Goal: Task Accomplishment & Management: Manage account settings

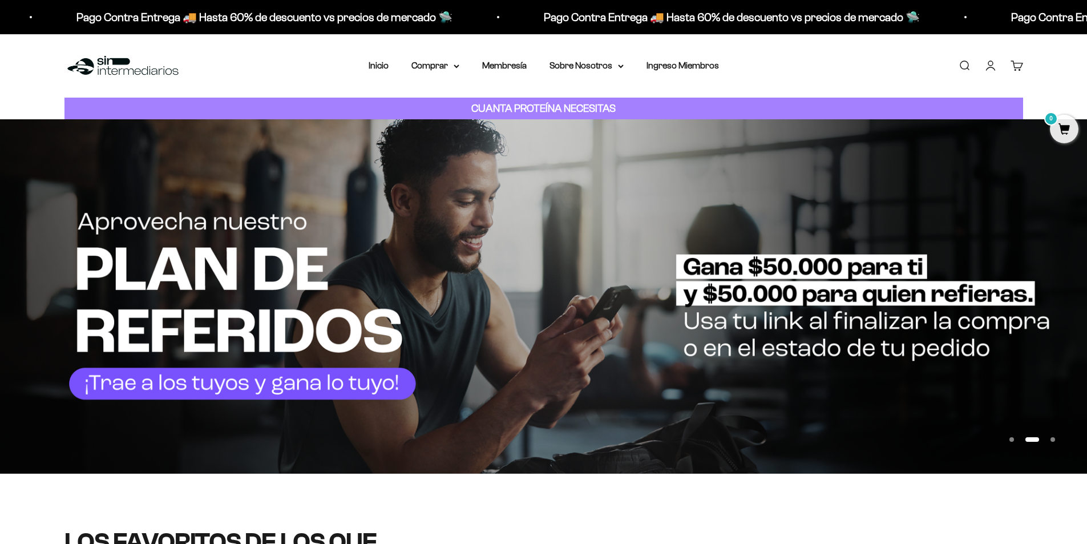
click at [538, 66] on link "Iniciar sesión" at bounding box center [991, 65] width 13 height 13
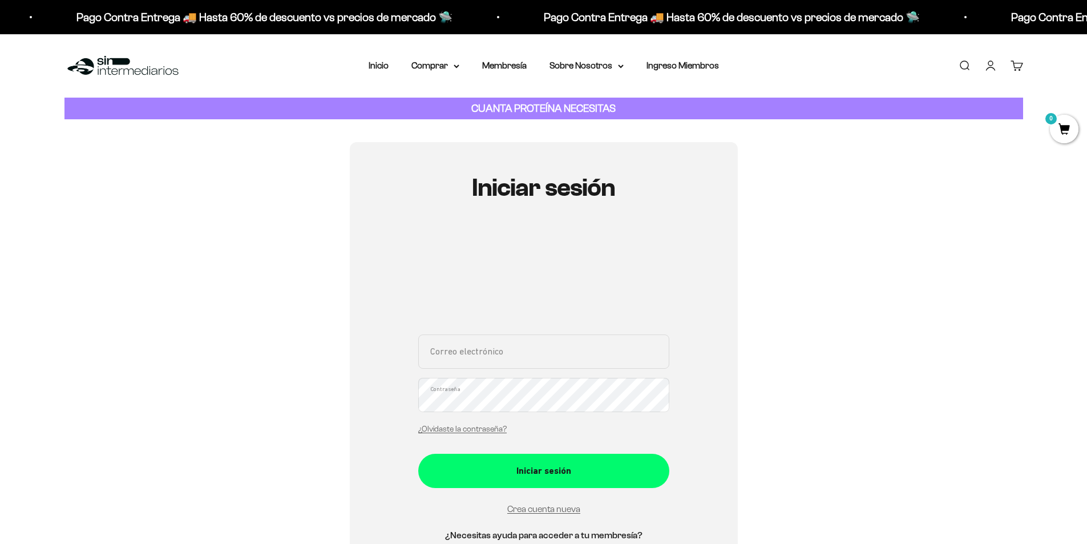
click at [532, 336] on input "Correo electrónico" at bounding box center [543, 351] width 251 height 34
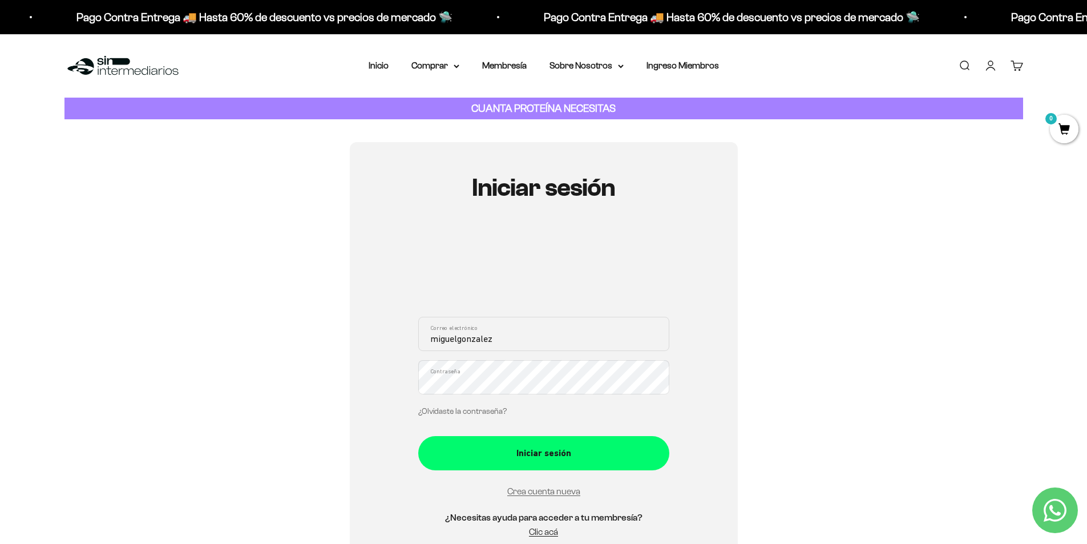
type input "miguelgonzalez"
click at [471, 408] on link "¿Olvidaste la contraseña?" at bounding box center [462, 411] width 88 height 9
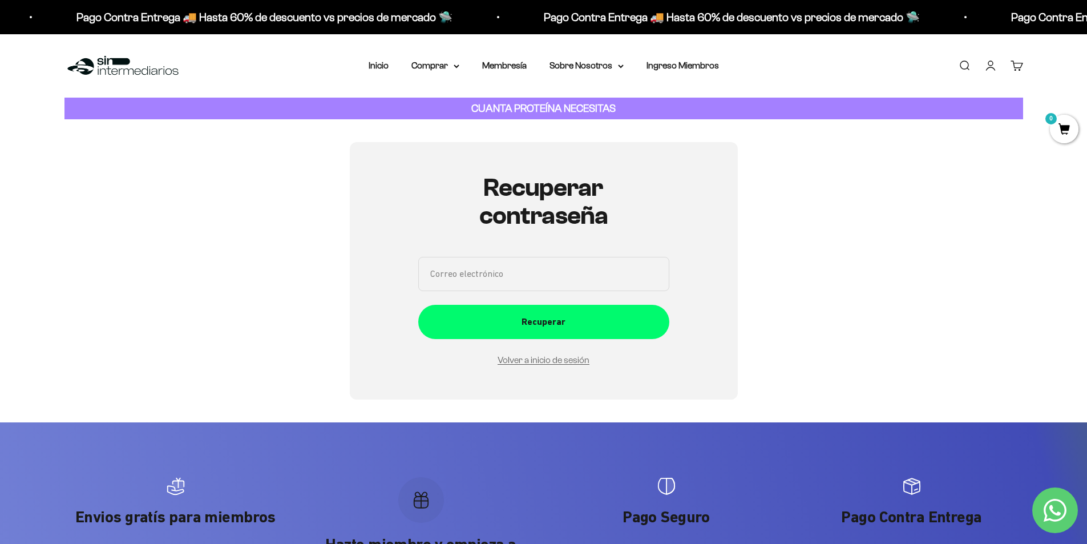
click at [536, 284] on input "Correo electrónico" at bounding box center [543, 274] width 251 height 34
type input "miguelgonzalezr98@gmail.com"
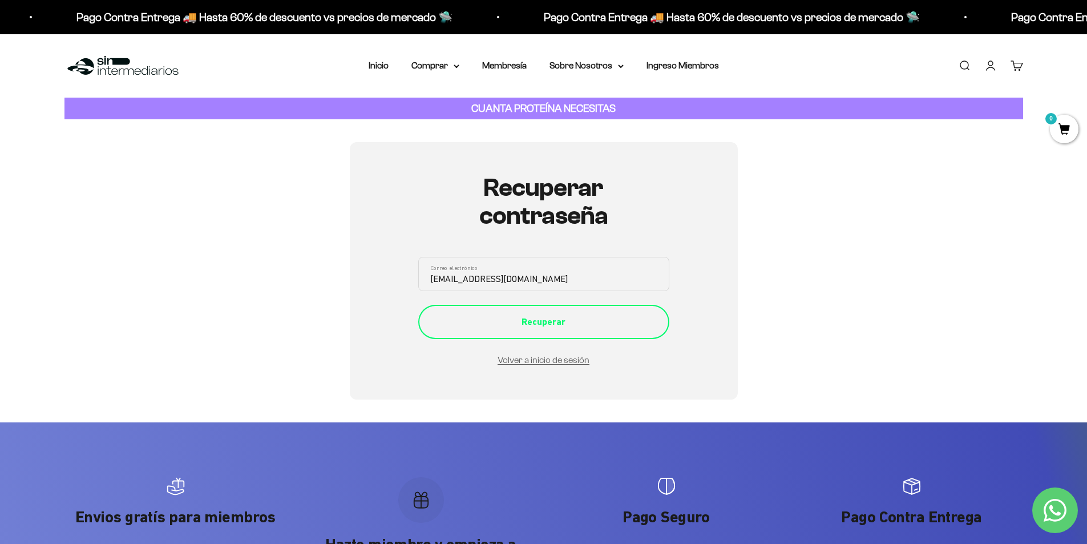
click at [554, 331] on button "Recuperar" at bounding box center [543, 322] width 251 height 34
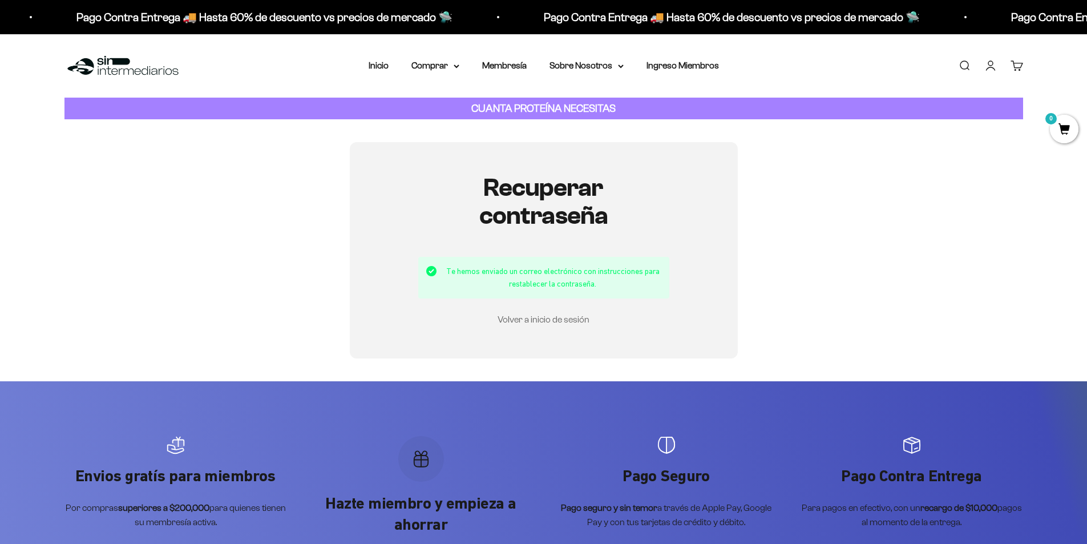
click at [538, 321] on link "Volver a inicio de sesión" at bounding box center [544, 319] width 92 height 10
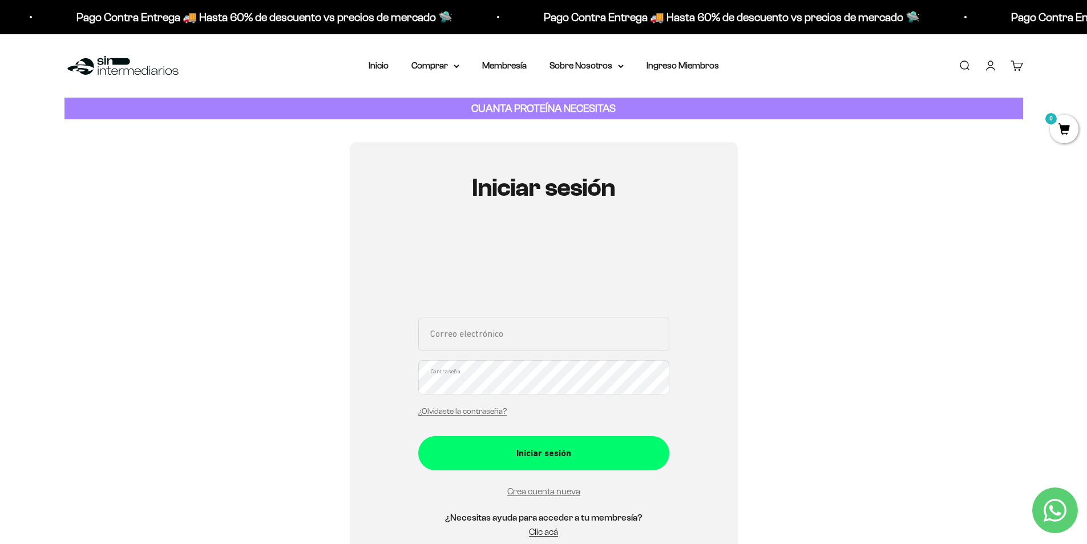
click at [497, 345] on input "Correo electrónico" at bounding box center [543, 334] width 251 height 34
click at [515, 338] on input "miguelgonzalez" at bounding box center [543, 334] width 251 height 34
type input "miguelgonzalezr98@gmail.com"
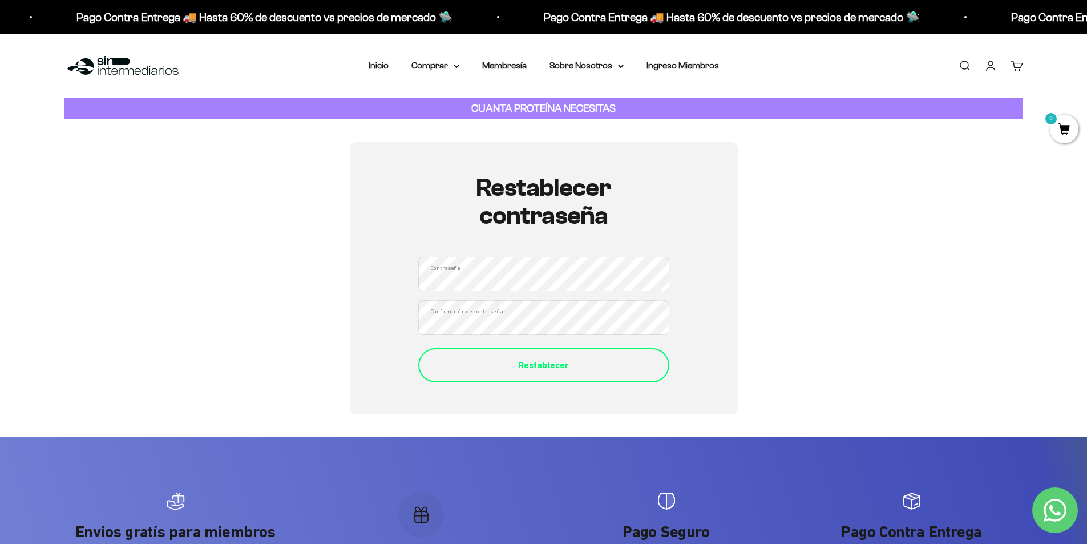
click at [568, 378] on button "Restablecer" at bounding box center [543, 365] width 251 height 34
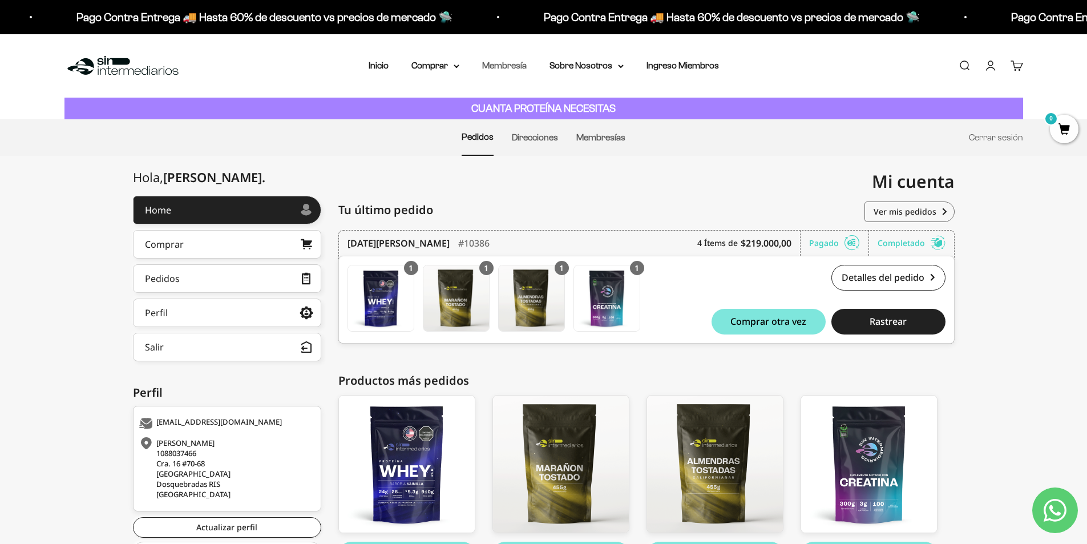
click at [500, 67] on link "Membresía" at bounding box center [504, 65] width 45 height 10
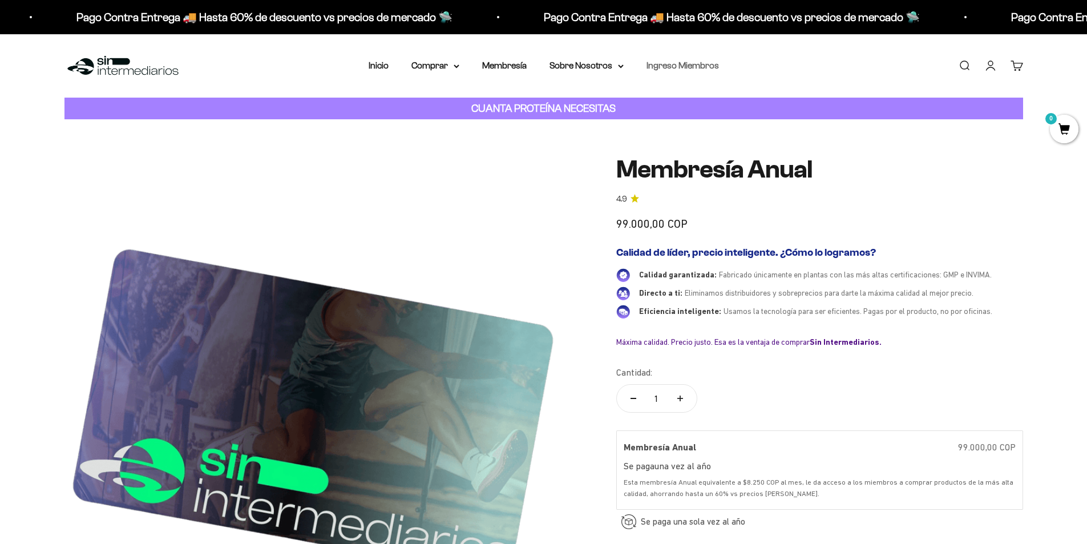
click at [665, 63] on link "Ingreso Miembros" at bounding box center [683, 65] width 72 height 10
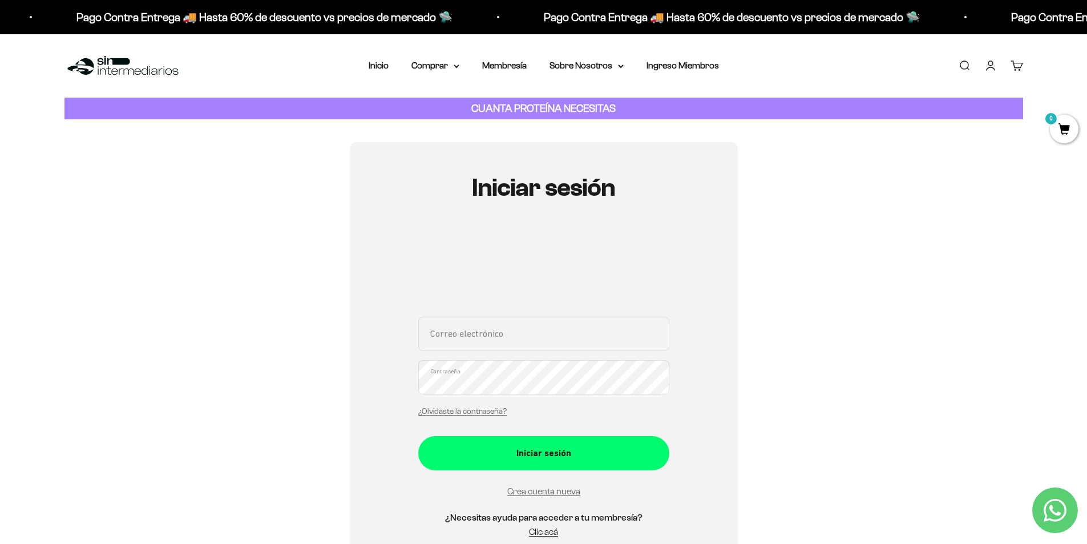
click at [985, 65] on link "Cuenta" at bounding box center [991, 65] width 13 height 13
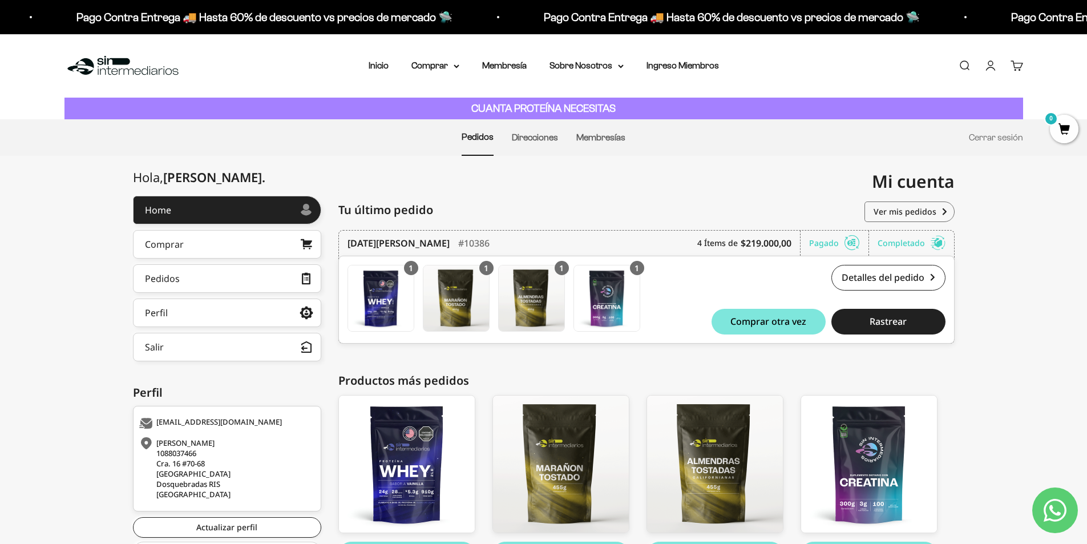
click at [602, 142] on li "Membresías" at bounding box center [600, 137] width 49 height 35
click at [606, 134] on link "Membresías" at bounding box center [600, 137] width 49 height 10
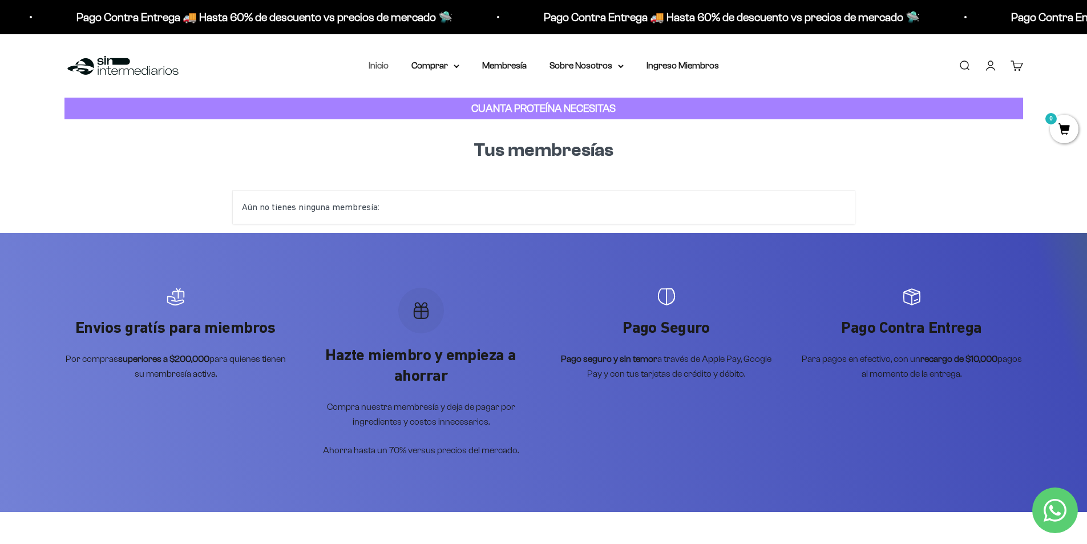
click at [378, 64] on link "Inicio" at bounding box center [379, 65] width 20 height 10
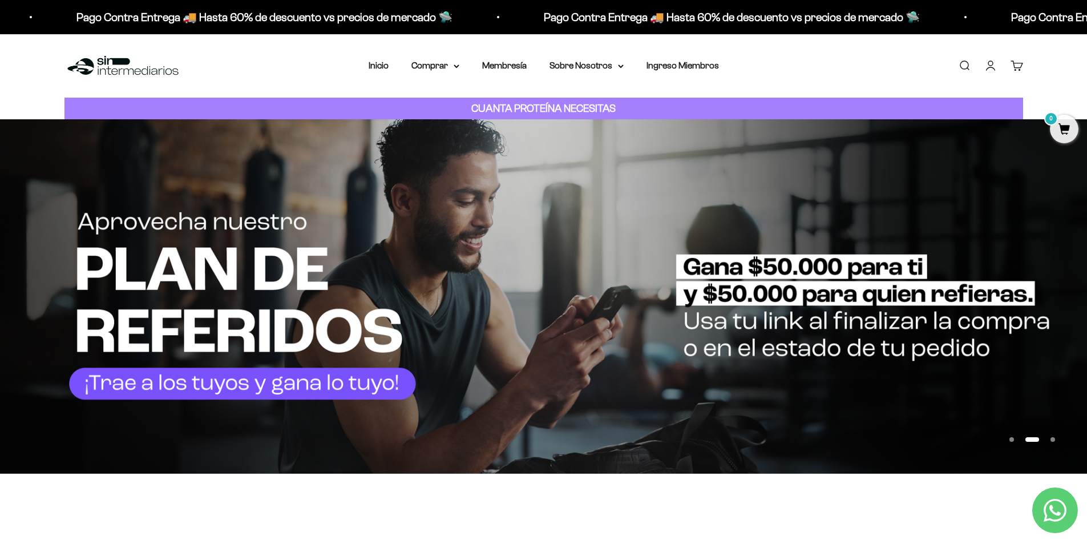
click at [0, 309] on img at bounding box center [543, 296] width 1087 height 354
click at [305, 195] on img at bounding box center [543, 296] width 1087 height 354
click at [0, 314] on img at bounding box center [543, 296] width 1087 height 354
